Goal: Task Accomplishment & Management: Manage account settings

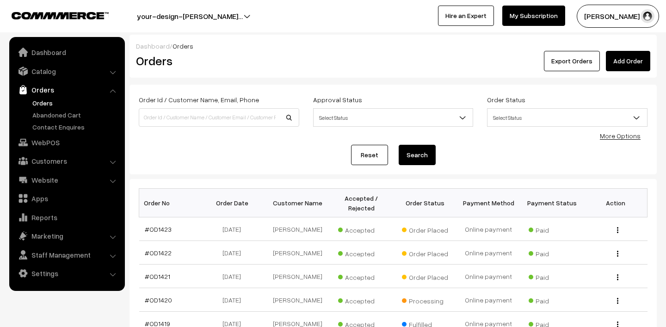
click at [40, 108] on ul "Orders" at bounding box center [67, 115] width 111 height 34
click at [44, 102] on link "Orders" at bounding box center [76, 103] width 92 height 10
click at [604, 16] on button "Lokesh N.P" at bounding box center [618, 16] width 82 height 23
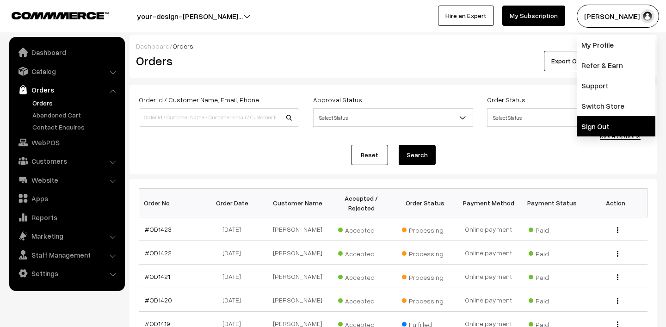
click at [609, 120] on link "Sign Out" at bounding box center [616, 126] width 79 height 20
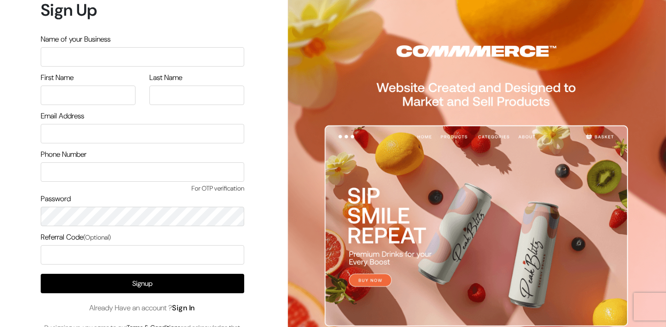
click at [192, 308] on link "Sign In" at bounding box center [183, 308] width 23 height 10
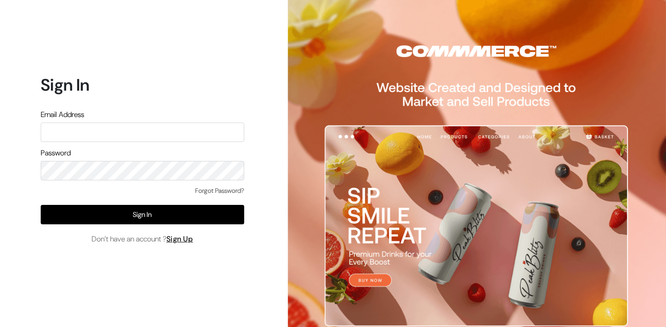
click at [128, 131] on input "text" at bounding box center [143, 132] width 204 height 19
type input "mk@yourdesignstore.in"
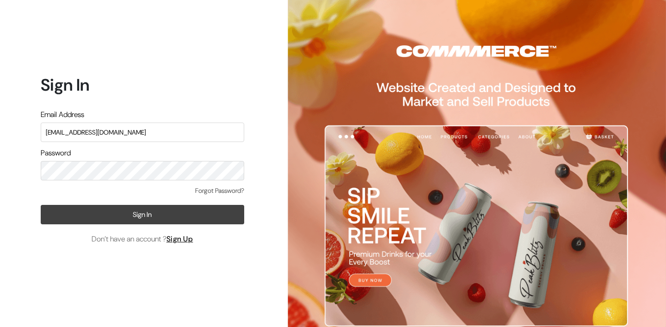
click at [116, 214] on button "Sign In" at bounding box center [143, 214] width 204 height 19
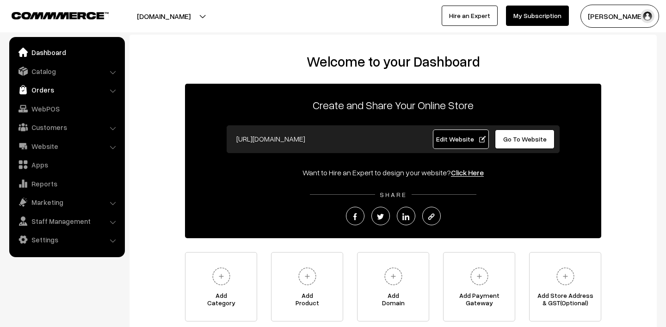
click at [46, 87] on link "Orders" at bounding box center [67, 89] width 110 height 17
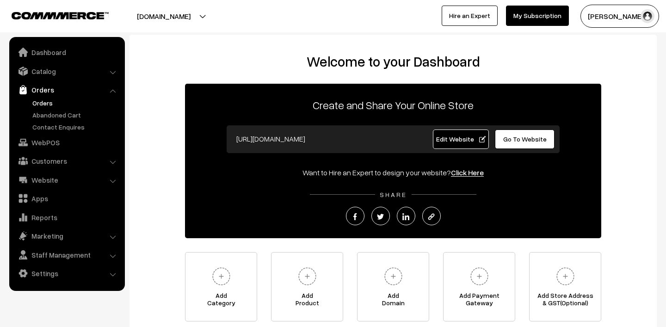
click at [57, 103] on link "Orders" at bounding box center [76, 103] width 92 height 10
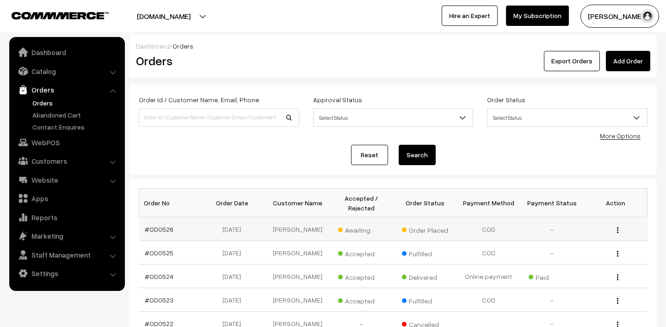
click at [352, 229] on span "Awaiting" at bounding box center [361, 229] width 46 height 12
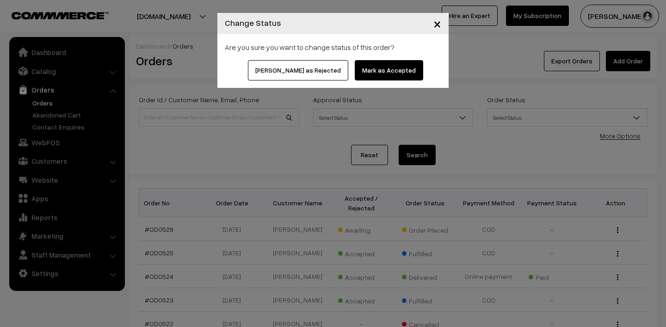
click at [378, 71] on button "Mark as Accepted" at bounding box center [389, 70] width 68 height 20
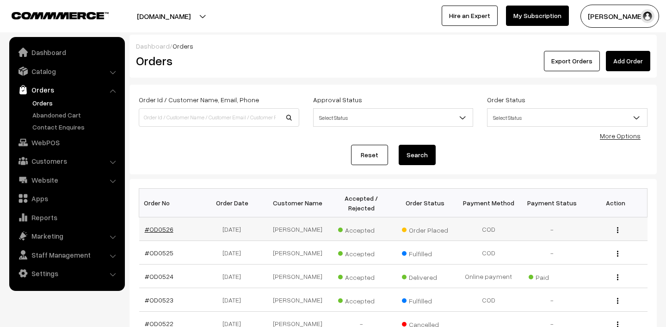
click at [159, 231] on link "#OD0526" at bounding box center [159, 229] width 29 height 8
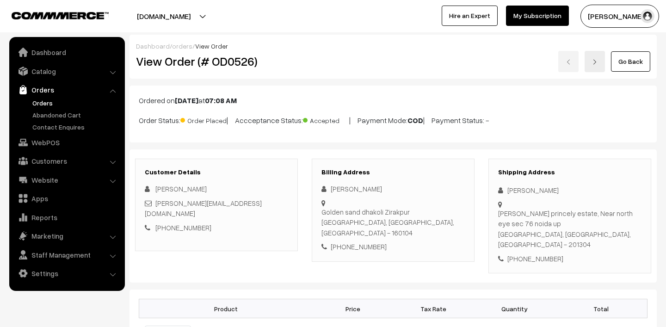
click at [610, 6] on button "Madhu K" at bounding box center [620, 16] width 79 height 23
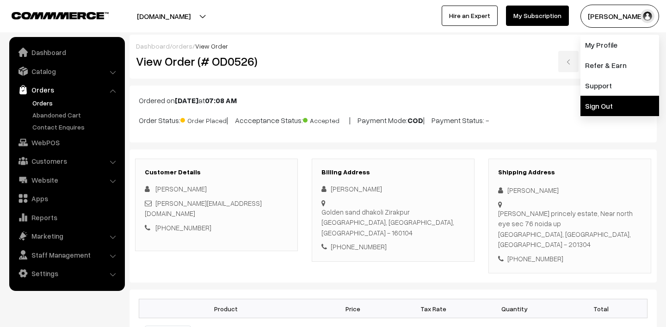
click at [610, 105] on link "Sign Out" at bounding box center [620, 106] width 79 height 20
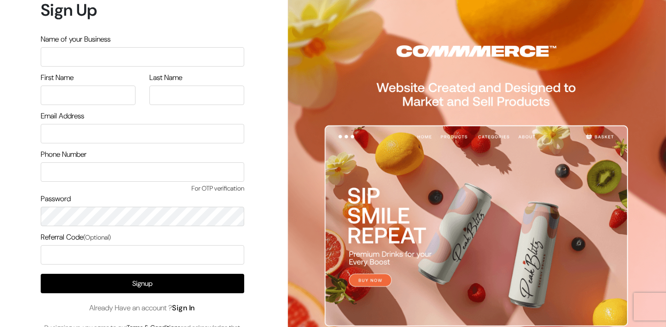
click at [187, 303] on link "Sign In" at bounding box center [183, 308] width 23 height 10
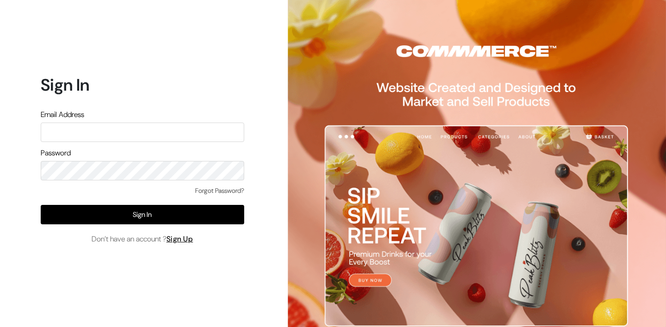
click at [137, 130] on input "text" at bounding box center [143, 132] width 204 height 19
type input "[PERSON_NAME][EMAIL_ADDRESS][DOMAIN_NAME]"
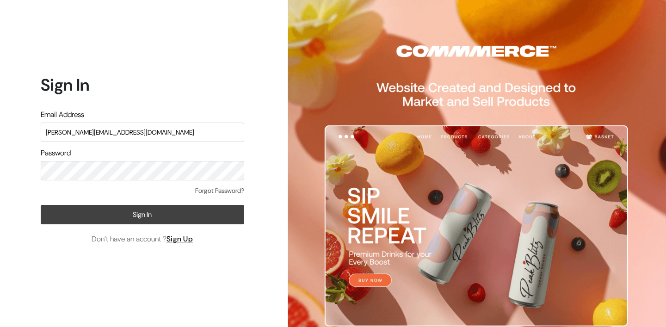
click at [122, 212] on button "Sign In" at bounding box center [143, 214] width 204 height 19
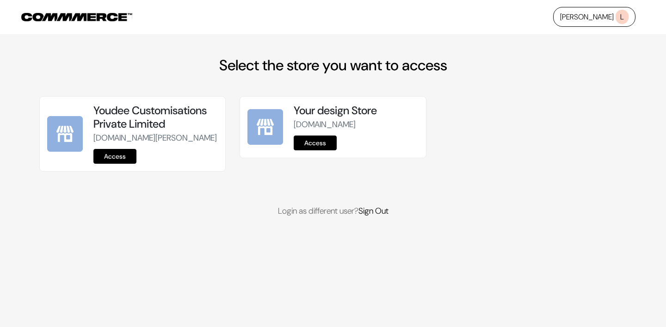
click at [100, 164] on link "Access" at bounding box center [114, 156] width 43 height 15
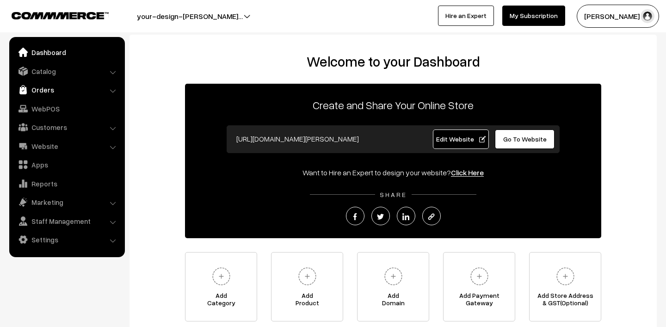
click at [50, 86] on link "Orders" at bounding box center [67, 89] width 110 height 17
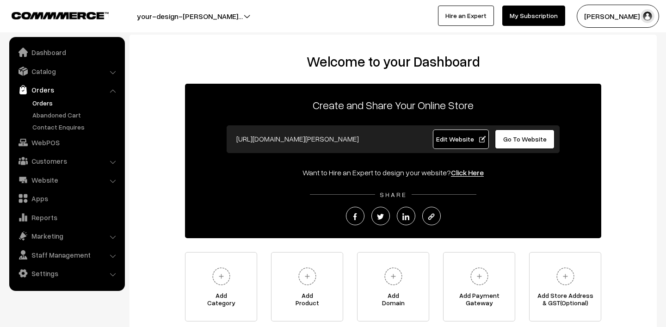
click at [50, 101] on link "Orders" at bounding box center [76, 103] width 92 height 10
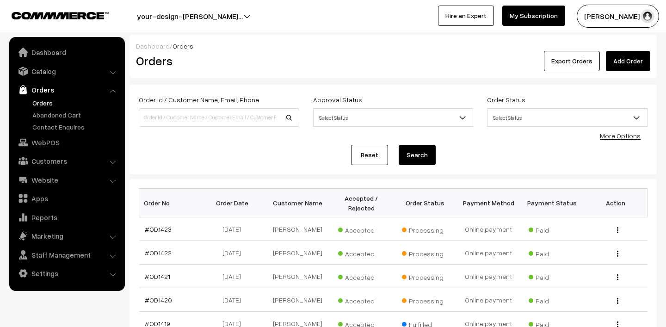
click at [41, 100] on link "Orders" at bounding box center [76, 103] width 92 height 10
click at [37, 101] on link "Orders" at bounding box center [76, 103] width 92 height 10
